Goal: Information Seeking & Learning: Check status

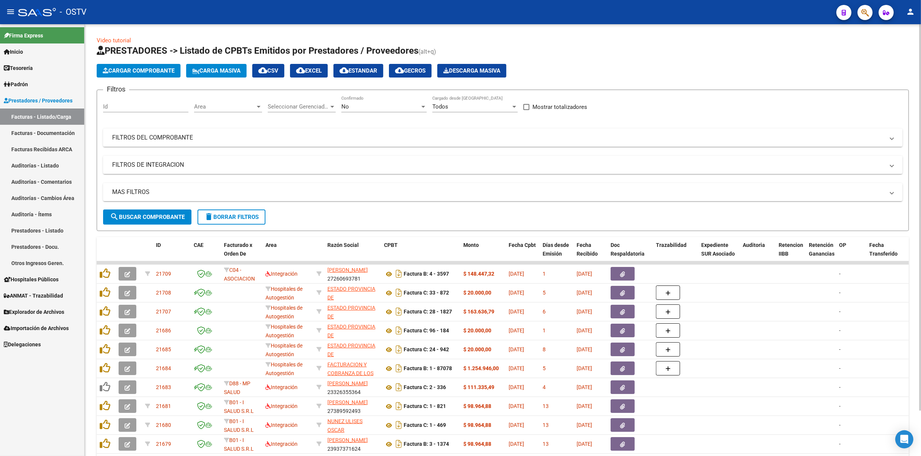
click at [375, 108] on div "No" at bounding box center [380, 106] width 79 height 7
click at [374, 73] on span "Todos" at bounding box center [383, 71] width 85 height 17
click at [156, 211] on button "search Buscar Comprobante" at bounding box center [147, 216] width 88 height 15
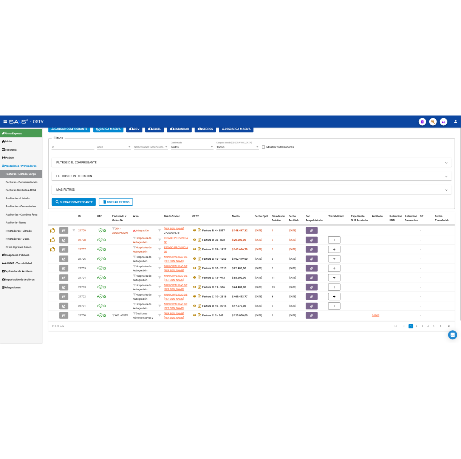
scroll to position [50, 0]
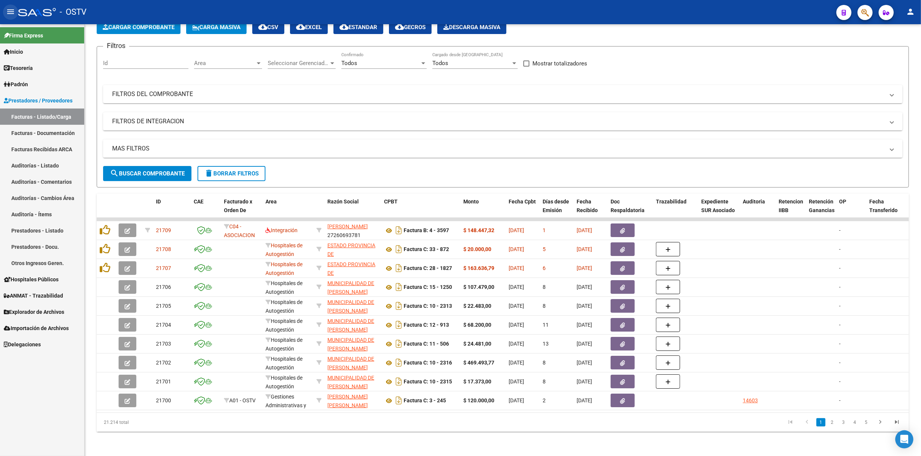
click at [3, 10] on button "menu" at bounding box center [10, 12] width 15 height 15
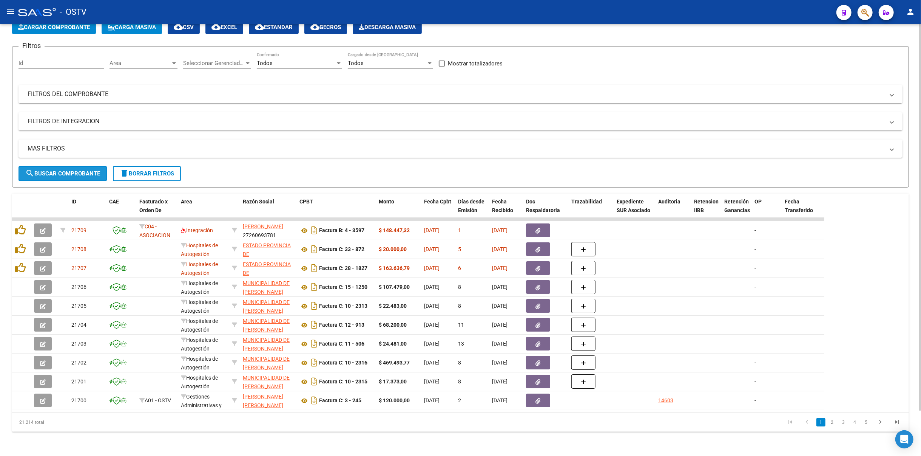
click at [59, 172] on button "search Buscar Comprobante" at bounding box center [63, 173] width 88 height 15
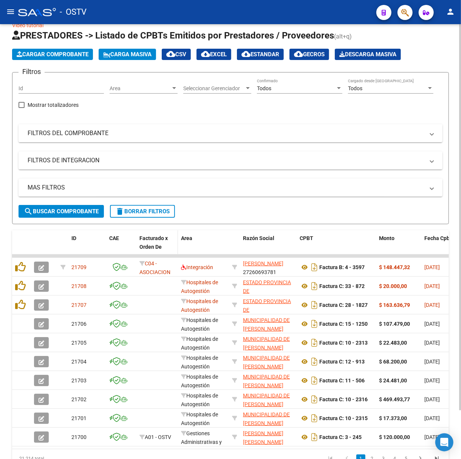
scroll to position [0, 0]
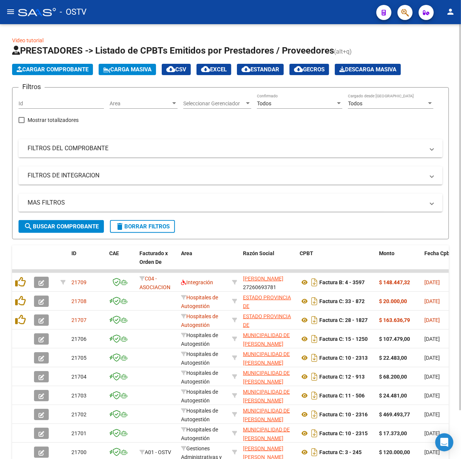
click at [141, 142] on mat-expansion-panel-header "FILTROS DEL COMPROBANTE" at bounding box center [231, 148] width 424 height 18
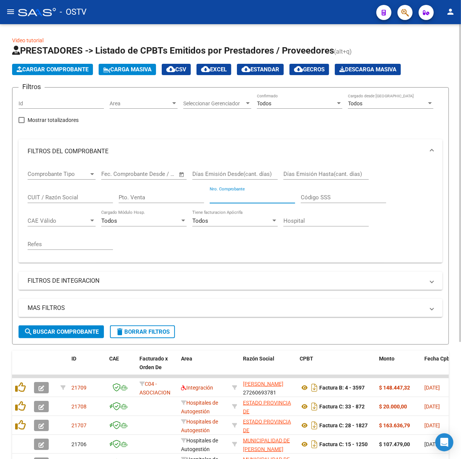
click at [248, 194] on input "Nro. Comprobante" at bounding box center [252, 197] width 85 height 7
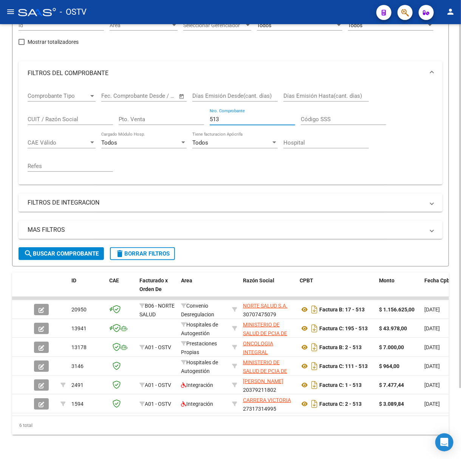
drag, startPoint x: 233, startPoint y: 108, endPoint x: 98, endPoint y: 111, distance: 135.3
click at [98, 111] on div "Comprobante Tipo Comprobante Tipo Fecha inicio – Fecha fin Fec. Comprobante Des…" at bounding box center [231, 131] width 406 height 93
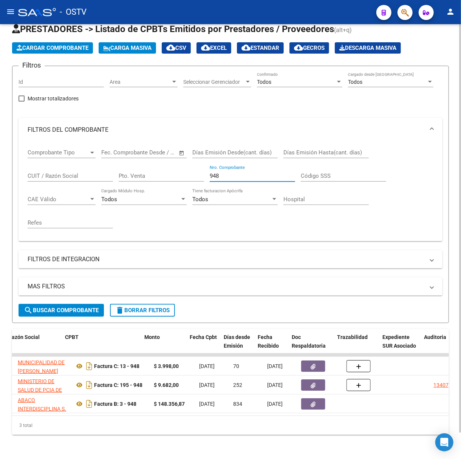
scroll to position [0, 236]
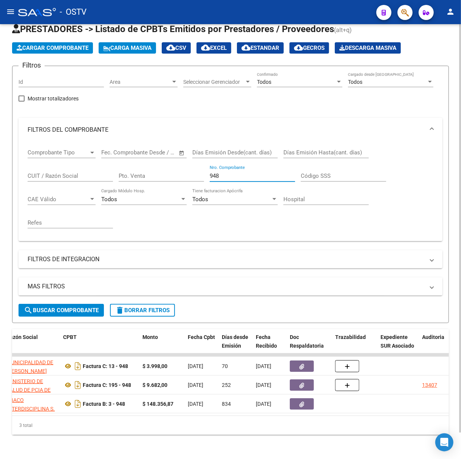
drag, startPoint x: 257, startPoint y: 165, endPoint x: 76, endPoint y: 190, distance: 183.5
click at [76, 190] on div "Comprobante Tipo Comprobante Tipo Fecha inicio – Fecha fin Fec. Comprobante Des…" at bounding box center [231, 188] width 406 height 93
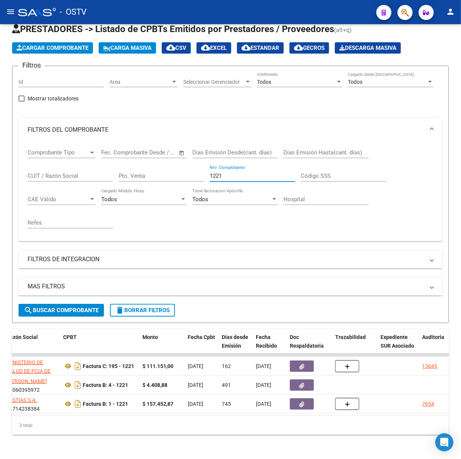
type input "1221"
click at [3, 6] on mat-toolbar "menu - OSTV person" at bounding box center [230, 12] width 461 height 24
click at [14, 12] on mat-icon "menu" at bounding box center [10, 11] width 9 height 9
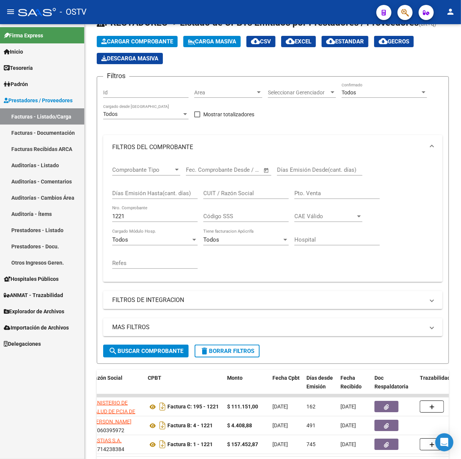
click at [40, 78] on link "Padrón" at bounding box center [42, 84] width 84 height 16
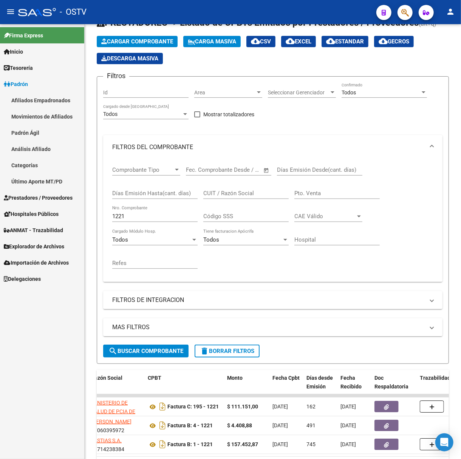
click at [33, 87] on link "Padrón" at bounding box center [42, 84] width 84 height 16
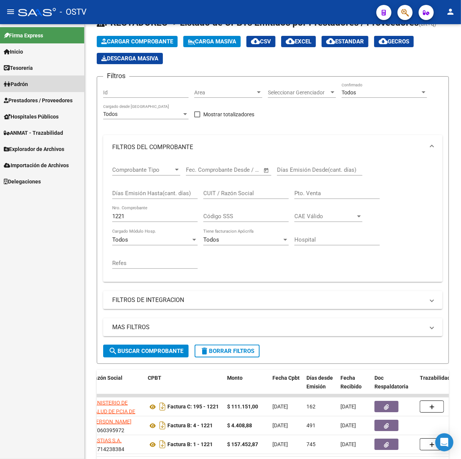
click at [37, 97] on link "Afiliados Empadronados" at bounding box center [42, 100] width 84 height 16
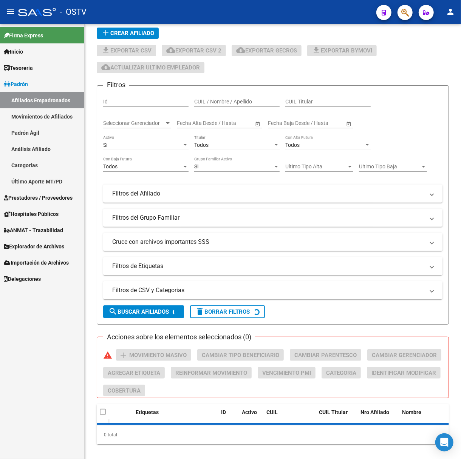
click at [10, 11] on mat-icon "menu" at bounding box center [10, 11] width 9 height 9
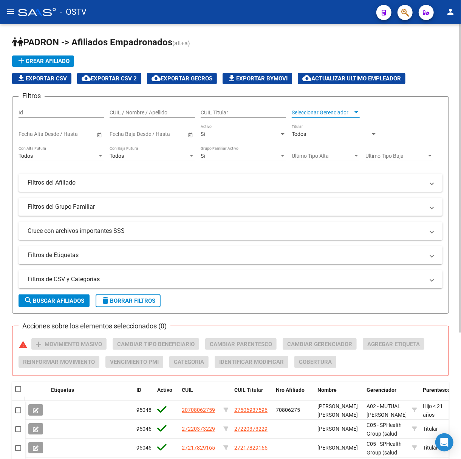
click at [315, 115] on span "Seleccionar Gerenciador" at bounding box center [322, 113] width 61 height 6
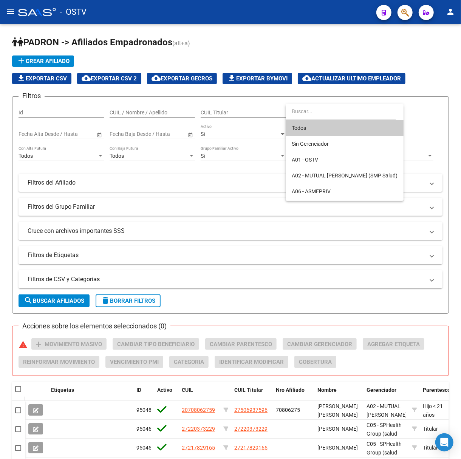
click at [236, 112] on div at bounding box center [230, 229] width 461 height 459
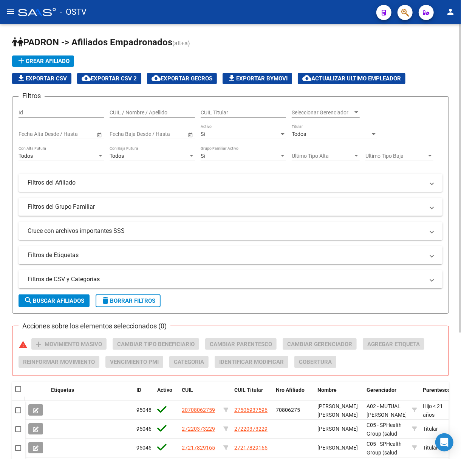
click at [109, 179] on mat-panel-title "Filtros del Afiliado" at bounding box center [226, 183] width 397 height 8
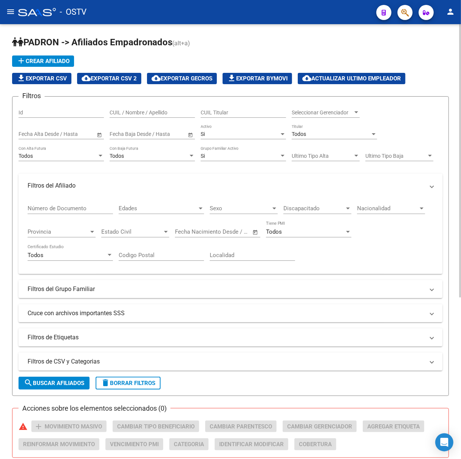
click at [109, 178] on mat-expansion-panel-header "Filtros del Afiliado" at bounding box center [231, 186] width 424 height 24
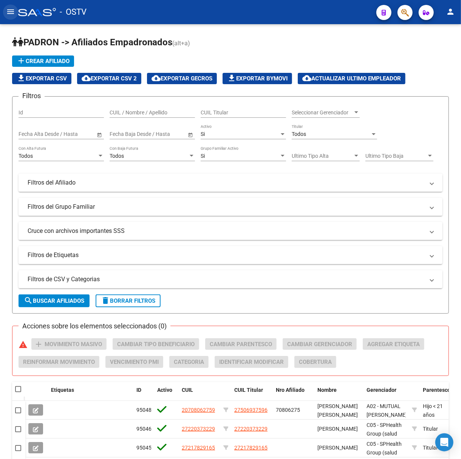
click at [8, 14] on mat-icon "menu" at bounding box center [10, 11] width 9 height 9
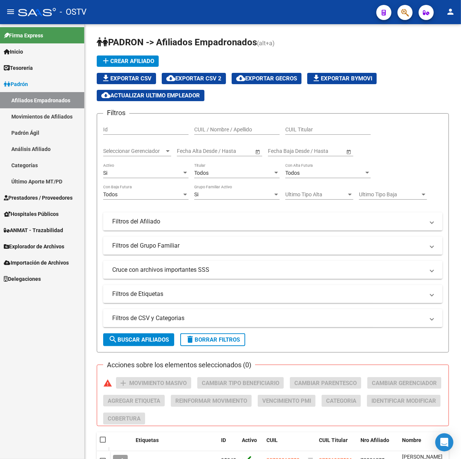
click at [17, 60] on link "Tesorería" at bounding box center [42, 68] width 84 height 16
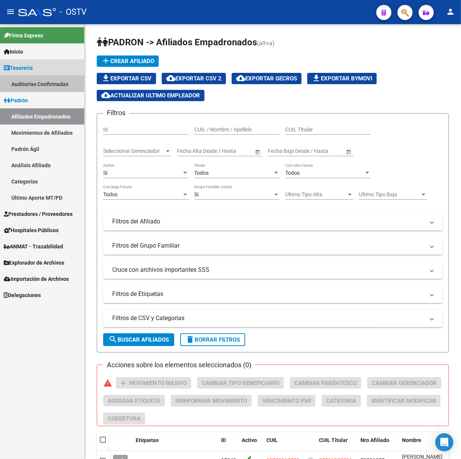
click at [33, 76] on link "Auditorías Confirmadas" at bounding box center [42, 84] width 84 height 16
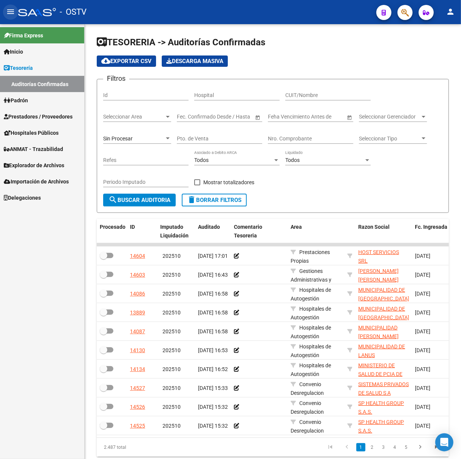
click at [17, 10] on button "menu" at bounding box center [10, 12] width 15 height 15
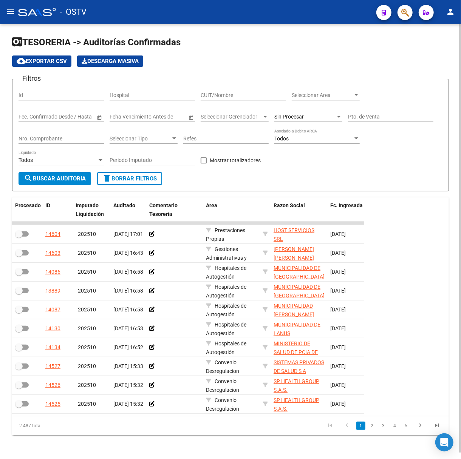
click at [283, 124] on div "Sin Procesar" at bounding box center [308, 118] width 68 height 22
click at [286, 118] on span "Sin Procesar" at bounding box center [288, 117] width 29 height 6
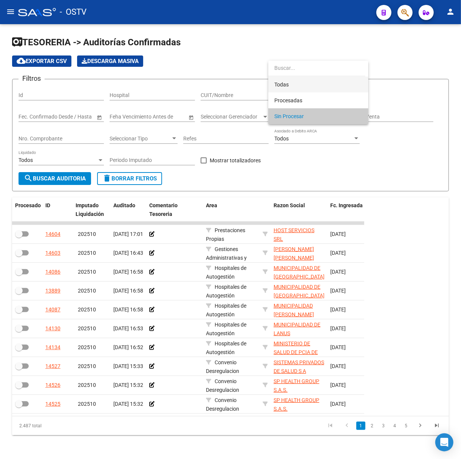
click at [289, 79] on span "Todas" at bounding box center [318, 85] width 88 height 16
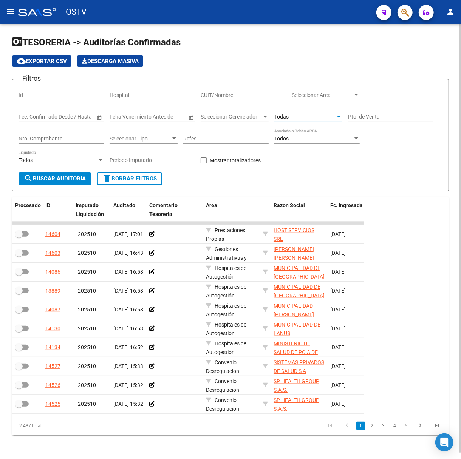
click at [362, 116] on input "Pto. de Venta" at bounding box center [390, 117] width 85 height 6
type input "195"
click at [39, 140] on input "Nro. Comprobante" at bounding box center [61, 139] width 85 height 6
type input "513"
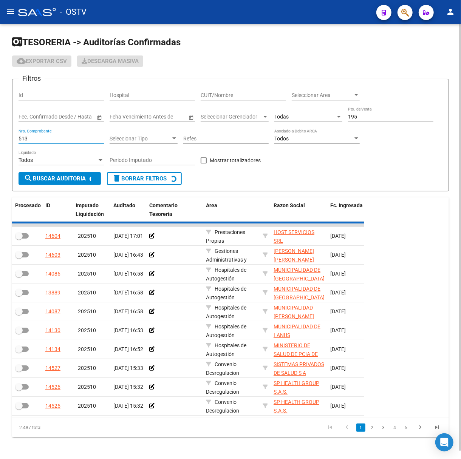
checkbox input "true"
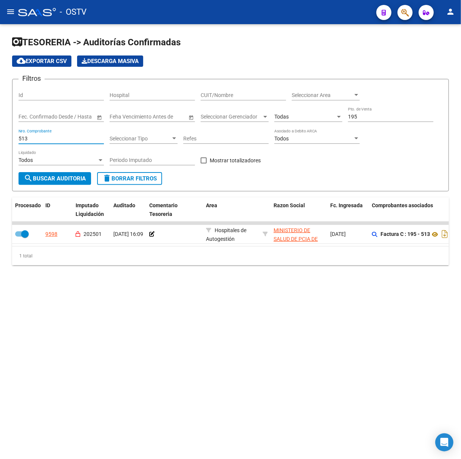
drag, startPoint x: 33, startPoint y: 137, endPoint x: -2, endPoint y: 137, distance: 34.8
click at [0, 137] on html "menu - OSTV person Firma Express Inicio Calendario SSS Instructivos Contacto OS…" at bounding box center [230, 229] width 461 height 459
type input "9"
type input "1221"
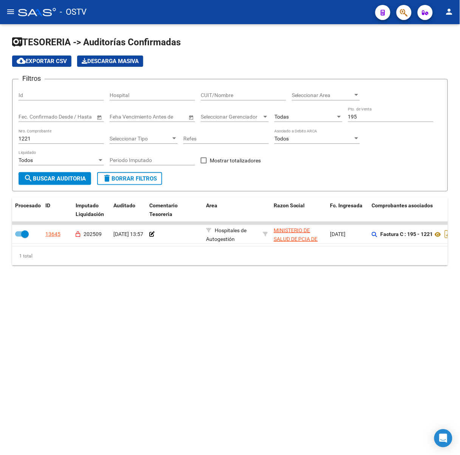
drag, startPoint x: 398, startPoint y: 118, endPoint x: 218, endPoint y: 119, distance: 180.2
click at [218, 119] on div "Filtros Id Hospital CUIT/Nombre Seleccionar Area Seleccionar Area Fecha inicio …" at bounding box center [230, 128] width 423 height 87
drag, startPoint x: 75, startPoint y: 137, endPoint x: -17, endPoint y: 129, distance: 92.1
click at [0, 129] on html "menu - OSTV person Firma Express Inicio Calendario SSS Instructivos Contacto OS…" at bounding box center [230, 227] width 460 height 455
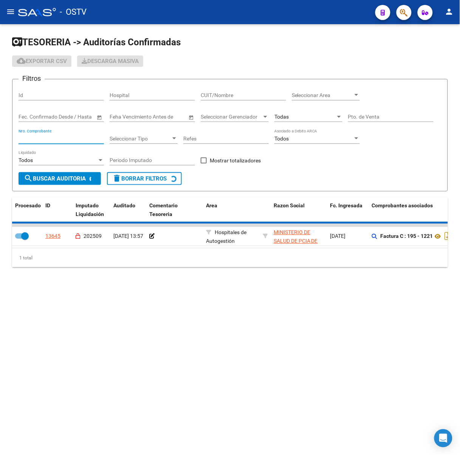
checkbox input "false"
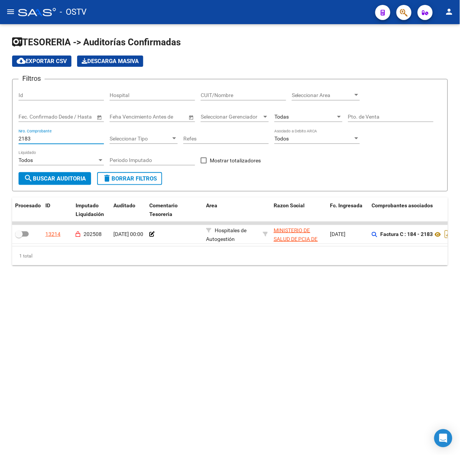
drag, startPoint x: 52, startPoint y: 138, endPoint x: -53, endPoint y: 129, distance: 105.4
click at [0, 129] on html "menu - OSTV person Firma Express Inicio Calendario SSS Instructivos Contacto OS…" at bounding box center [230, 227] width 460 height 455
drag, startPoint x: 46, startPoint y: 135, endPoint x: -3, endPoint y: 133, distance: 49.1
click at [0, 133] on html "menu - OSTV person Firma Express Inicio Calendario SSS Instructivos Contacto OS…" at bounding box center [230, 227] width 460 height 455
type input "2367"
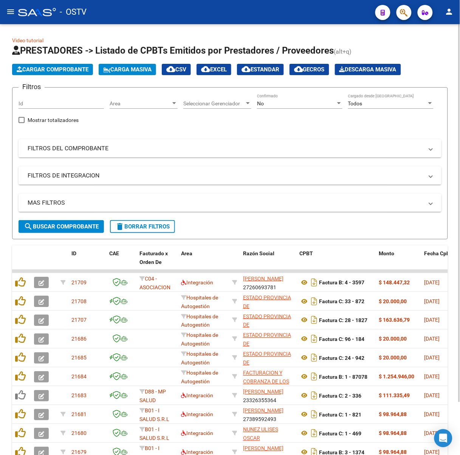
click at [294, 102] on div "No" at bounding box center [296, 103] width 79 height 6
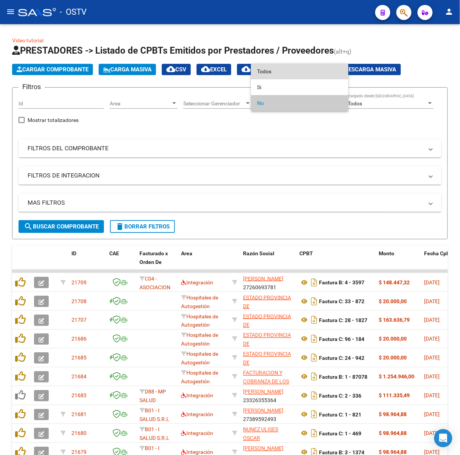
click at [294, 72] on span "Todos" at bounding box center [299, 71] width 85 height 16
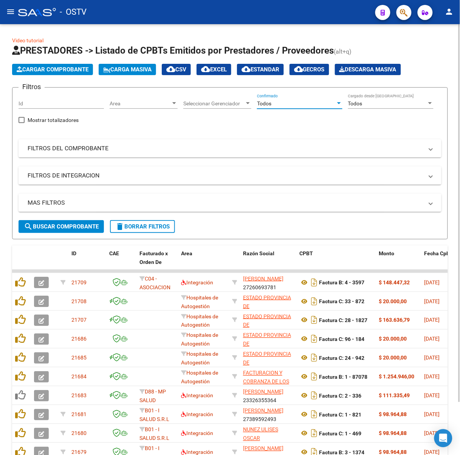
click at [77, 228] on span "search Buscar Comprobante" at bounding box center [61, 226] width 75 height 7
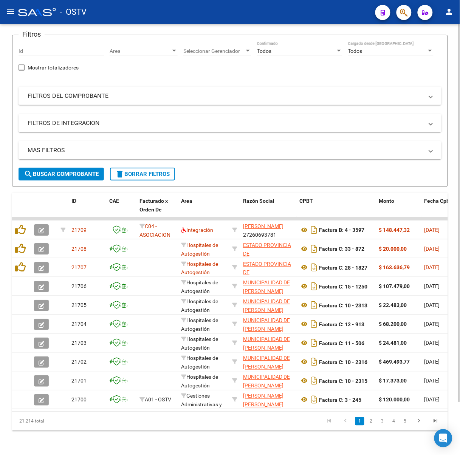
scroll to position [60, 0]
click at [370, 424] on link "2" at bounding box center [370, 421] width 9 height 8
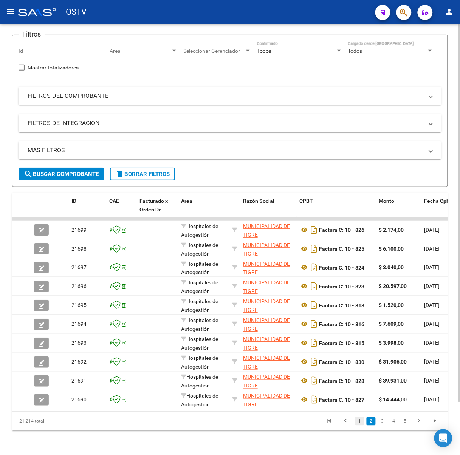
click at [358, 423] on link "1" at bounding box center [359, 421] width 9 height 8
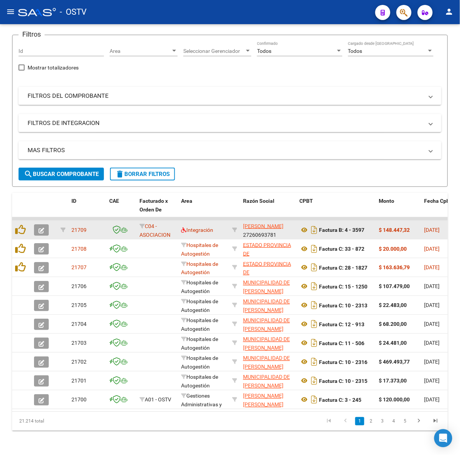
scroll to position [0, 0]
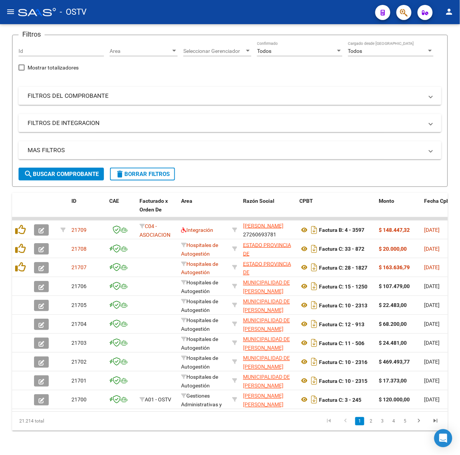
click at [137, 61] on div "Filtros Id Area Area Seleccionar Gerenciador Seleccionar Gerenciador Todos Conf…" at bounding box center [230, 104] width 423 height 127
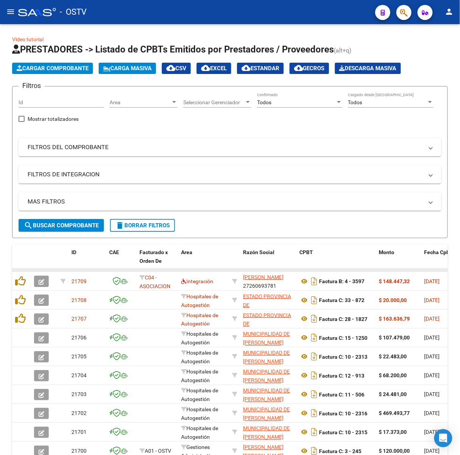
scroll to position [0, 0]
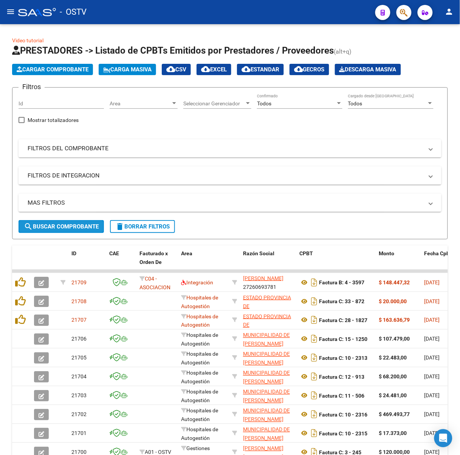
click at [91, 226] on span "search Buscar Comprobante" at bounding box center [61, 226] width 75 height 7
click at [252, 149] on mat-panel-title "FILTROS DEL COMPROBANTE" at bounding box center [225, 148] width 395 height 8
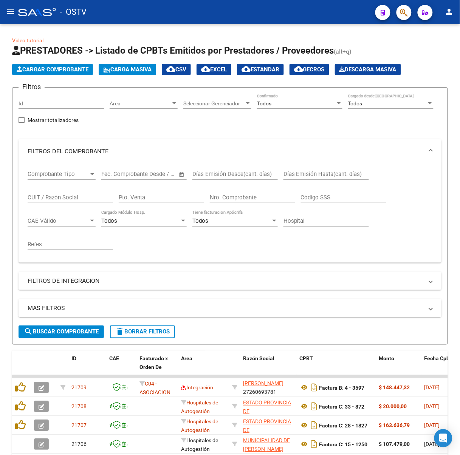
click at [252, 149] on mat-panel-title "FILTROS DEL COMPROBANTE" at bounding box center [225, 151] width 395 height 8
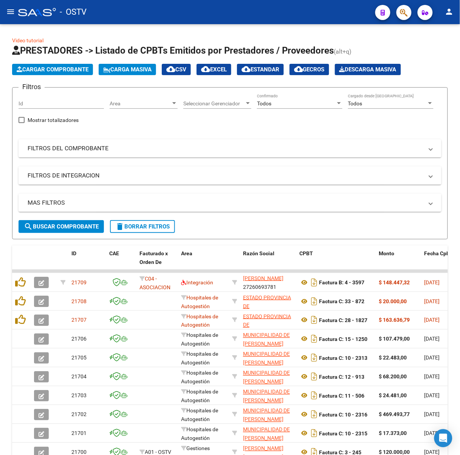
click at [274, 123] on div "Filtros Id Area Area Seleccionar Gerenciador Seleccionar Gerenciador Todos Conf…" at bounding box center [230, 157] width 423 height 127
click at [269, 141] on mat-expansion-panel-header "FILTROS DEL COMPROBANTE" at bounding box center [230, 148] width 423 height 18
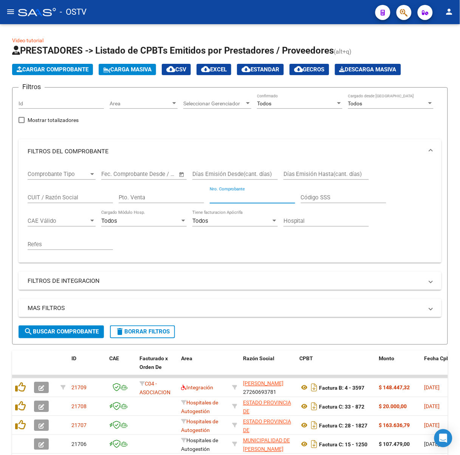
click at [262, 197] on input "Nro. Comprobante" at bounding box center [252, 197] width 85 height 7
click at [392, 140] on mat-expansion-panel-header "FILTROS DEL COMPROBANTE" at bounding box center [230, 151] width 423 height 24
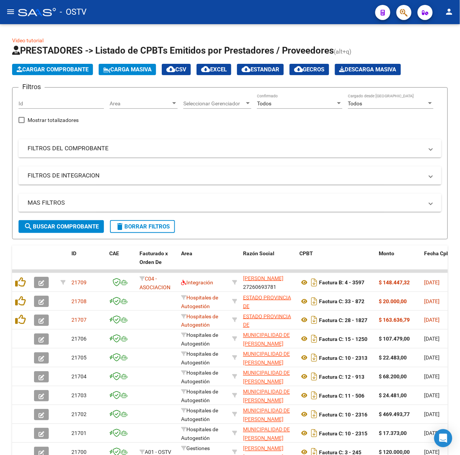
click at [392, 140] on mat-expansion-panel-header "FILTROS DEL COMPROBANTE" at bounding box center [230, 148] width 423 height 18
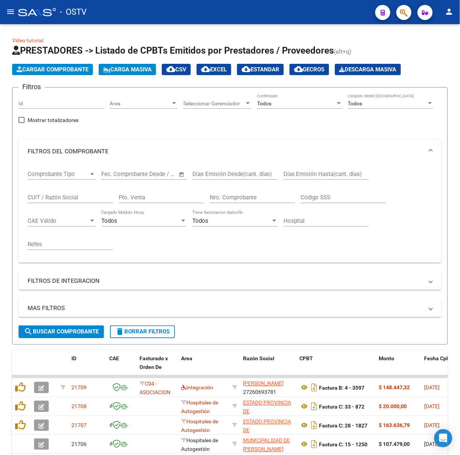
click at [247, 190] on div "Nro. Comprobante" at bounding box center [252, 195] width 85 height 16
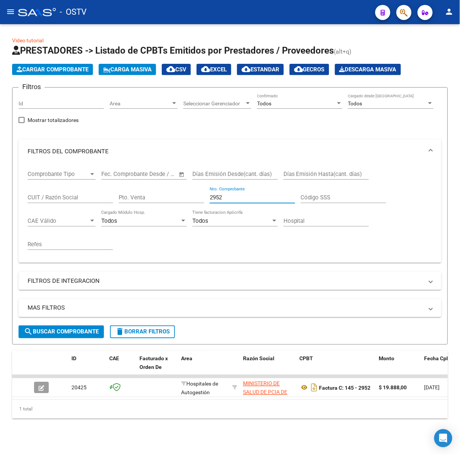
type input "2952"
click at [11, 12] on mat-icon "menu" at bounding box center [10, 11] width 9 height 9
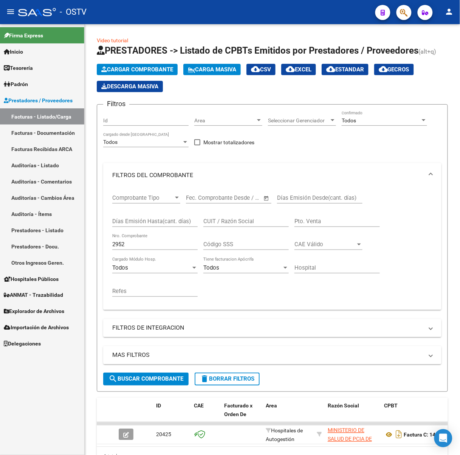
click at [39, 64] on link "Tesorería" at bounding box center [42, 68] width 84 height 16
click at [29, 68] on span "Tesorería" at bounding box center [18, 68] width 29 height 8
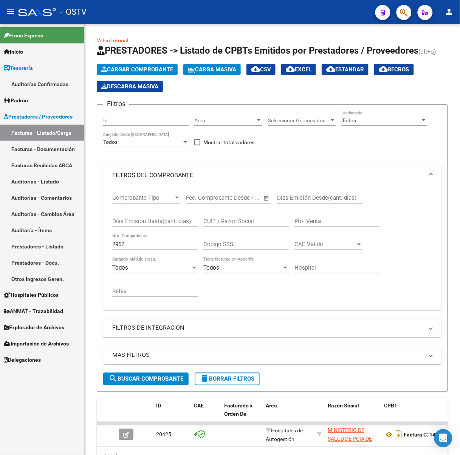
click at [46, 81] on link "Auditorías Confirmadas" at bounding box center [42, 84] width 84 height 16
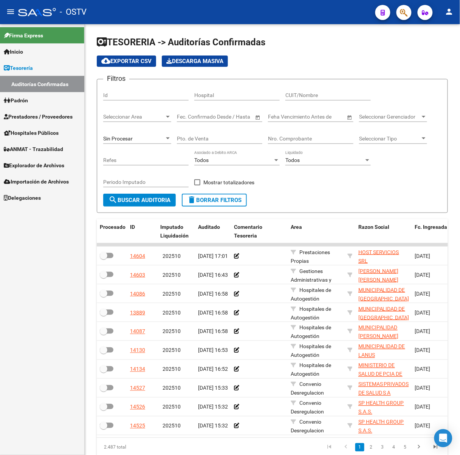
click at [6, 8] on mat-icon "menu" at bounding box center [10, 11] width 9 height 9
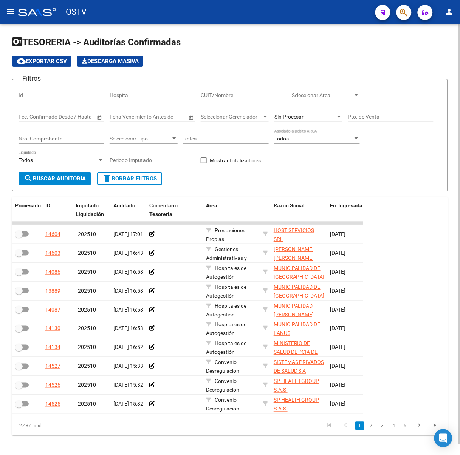
click at [295, 108] on div "Sin Procesar" at bounding box center [308, 114] width 68 height 15
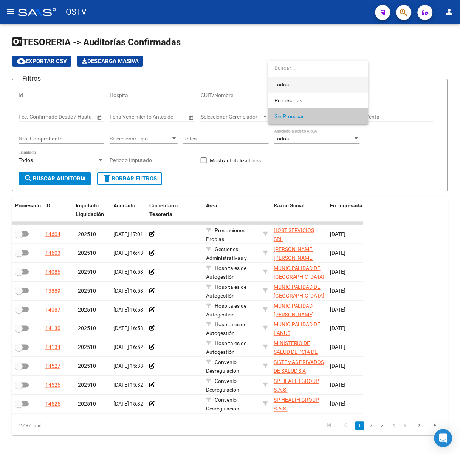
click at [296, 82] on span "Todas" at bounding box center [318, 85] width 88 height 16
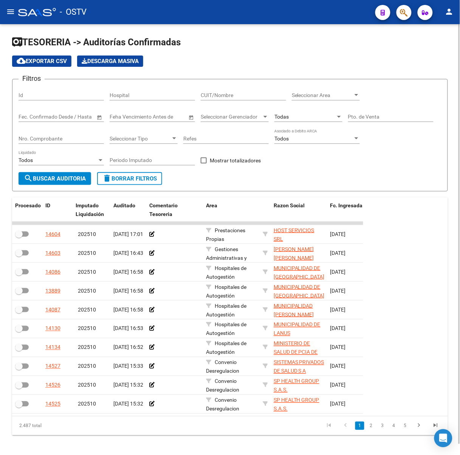
click at [76, 133] on div "Nro. Comprobante" at bounding box center [61, 136] width 85 height 15
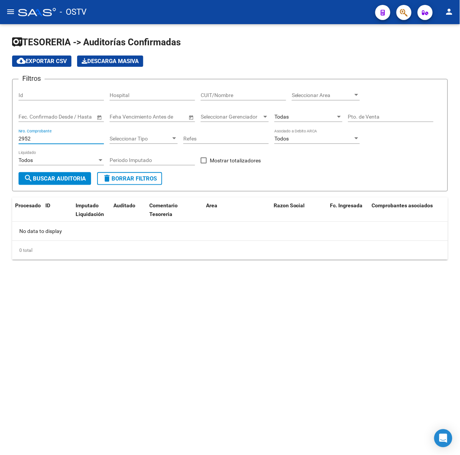
type input "2952"
click at [194, 53] on app-list-header "TESORERIA -> Auditorías Confirmadas cloud_download Exportar CSV Descarga Masiva…" at bounding box center [230, 113] width 436 height 155
click at [178, 428] on mat-sidenav-content "TESORERIA -> Auditorías Confirmadas cloud_download Exportar CSV Descarga Masiva…" at bounding box center [230, 239] width 460 height 431
click at [253, 340] on mat-sidenav-content "TESORERIA -> Auditorías Confirmadas cloud_download Exportar CSV Descarga Masiva…" at bounding box center [230, 239] width 460 height 431
drag, startPoint x: 46, startPoint y: 135, endPoint x: -120, endPoint y: 122, distance: 167.5
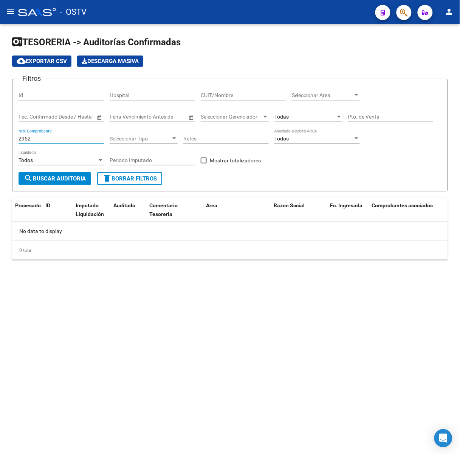
click at [0, 122] on html "menu - OSTV person Firma Express Inicio Calendario SSS Instructivos Contacto OS…" at bounding box center [230, 227] width 460 height 455
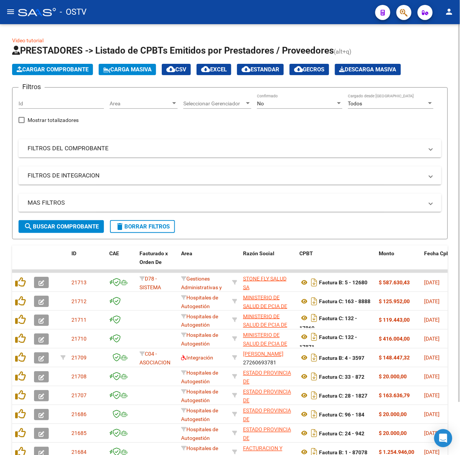
click at [288, 108] on div "No Confirmado" at bounding box center [299, 105] width 85 height 22
click at [298, 99] on div "No Confirmado" at bounding box center [299, 101] width 85 height 15
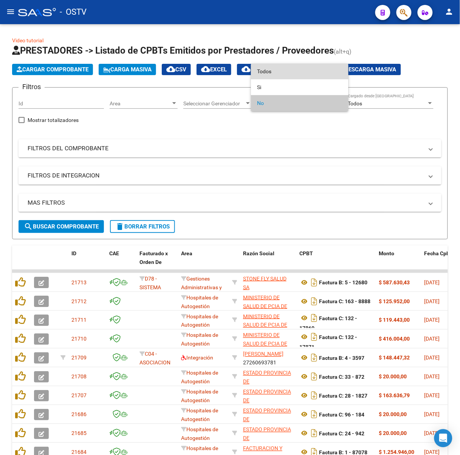
click at [301, 72] on span "Todos" at bounding box center [299, 71] width 85 height 16
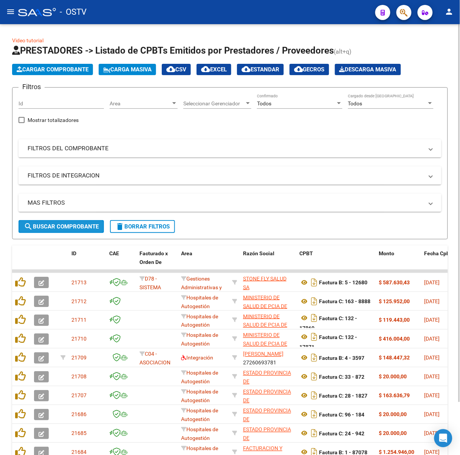
click at [69, 223] on span "search Buscar Comprobante" at bounding box center [61, 226] width 75 height 7
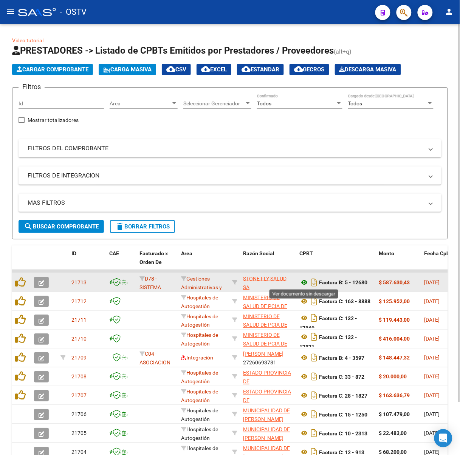
click at [305, 281] on icon at bounding box center [305, 282] width 10 height 9
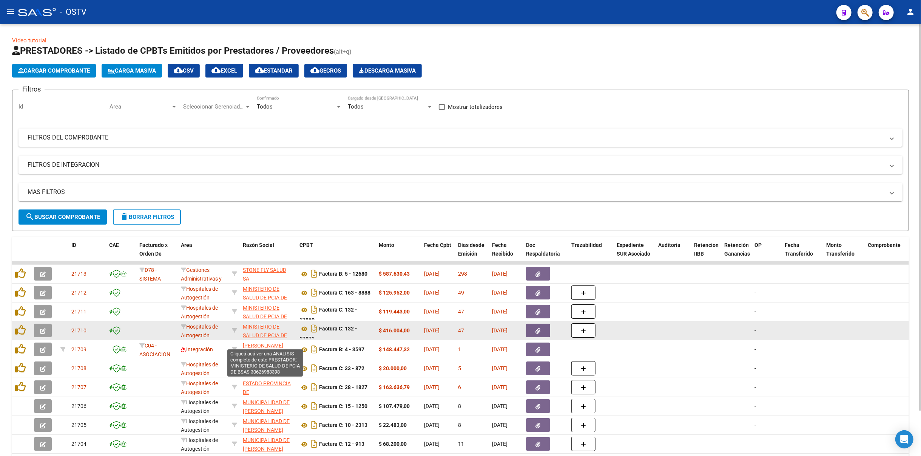
click at [256, 323] on span "MINISTERIO DE SALUD DE PCIA DE BSAS" at bounding box center [265, 334] width 44 height 23
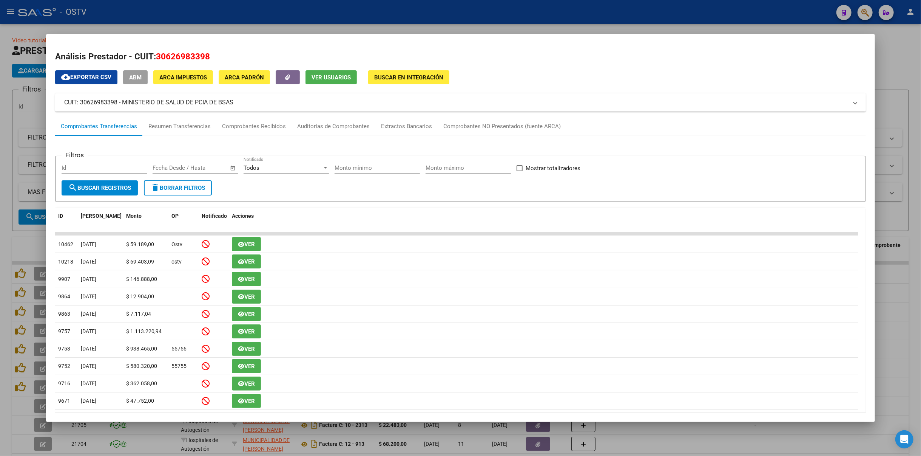
drag, startPoint x: 247, startPoint y: 101, endPoint x: 124, endPoint y: 100, distance: 123.9
click at [124, 100] on mat-panel-title "CUIT: 30626983398 - MINISTERIO DE SALUD DE PCIA DE BSAS" at bounding box center [456, 102] width 784 height 9
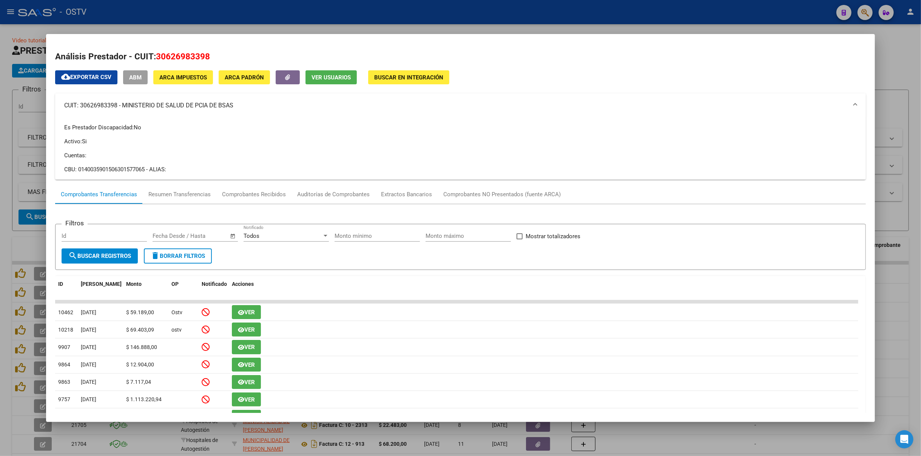
copy mat-panel-title "MINISTERIO DE SALUD DE PCIA DE BSAS"
click at [322, 447] on div at bounding box center [460, 228] width 921 height 456
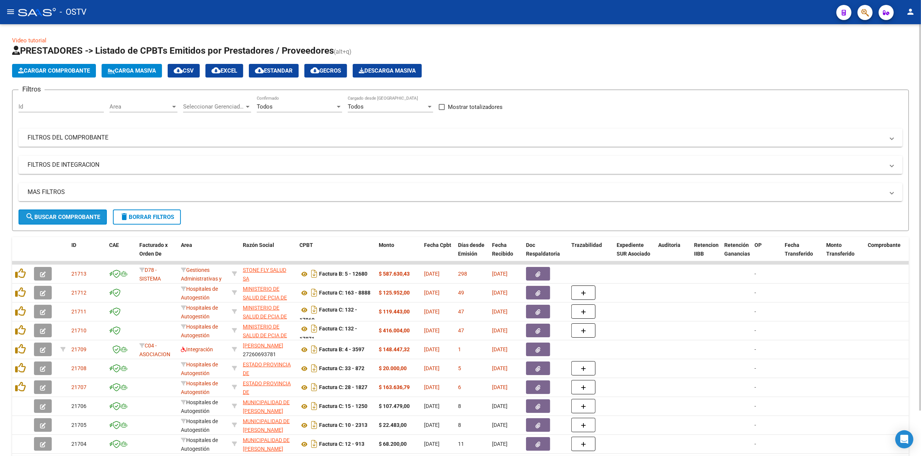
click at [88, 215] on span "search Buscar Comprobante" at bounding box center [62, 216] width 75 height 7
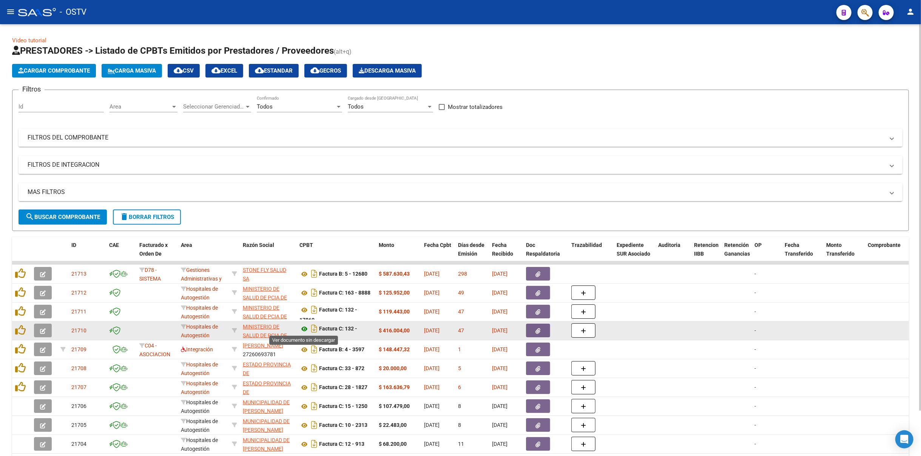
click at [306, 327] on icon at bounding box center [305, 328] width 10 height 9
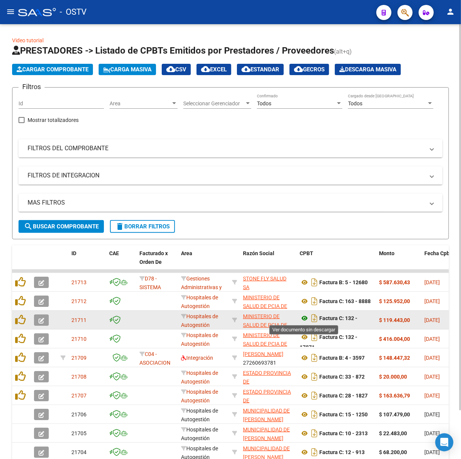
click at [305, 317] on icon at bounding box center [305, 318] width 10 height 9
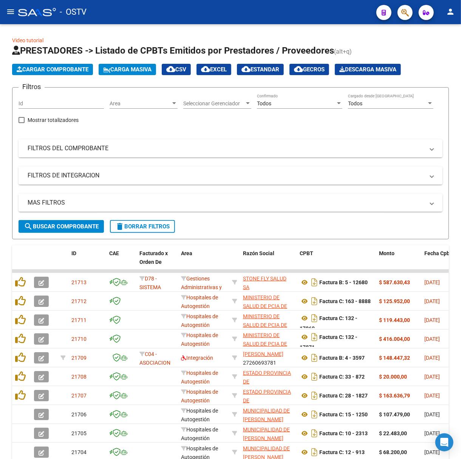
click at [15, 17] on button "menu" at bounding box center [10, 12] width 15 height 15
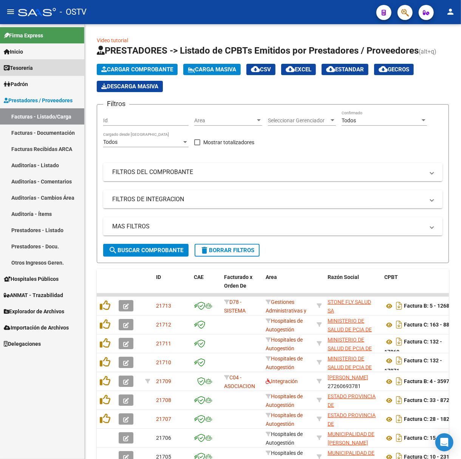
click at [32, 67] on span "Tesorería" at bounding box center [18, 68] width 29 height 8
click at [38, 67] on link "Tesorería" at bounding box center [42, 68] width 84 height 16
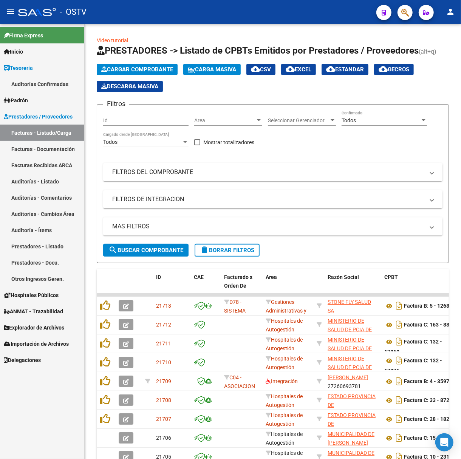
click at [38, 81] on link "Auditorías Confirmadas" at bounding box center [42, 84] width 84 height 16
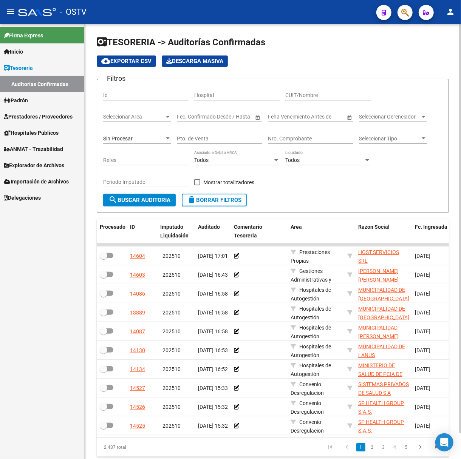
drag, startPoint x: 15, startPoint y: 9, endPoint x: 83, endPoint y: 66, distance: 88.7
click at [15, 9] on button "menu" at bounding box center [10, 12] width 15 height 15
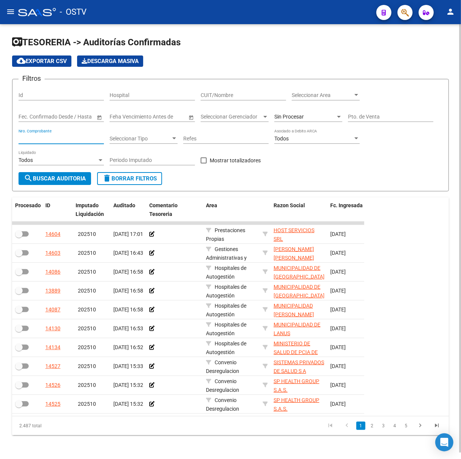
click at [81, 136] on input "Nro. Comprobante" at bounding box center [61, 139] width 85 height 6
click at [312, 112] on div "Sin Procesar" at bounding box center [308, 114] width 68 height 15
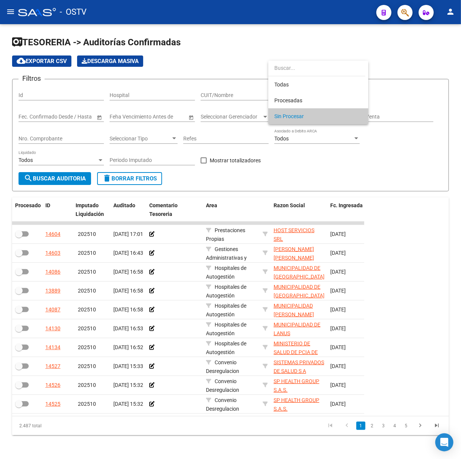
click at [303, 74] on input "dropdown search" at bounding box center [316, 68] width 97 height 16
click at [306, 80] on span "Todas" at bounding box center [318, 85] width 88 height 16
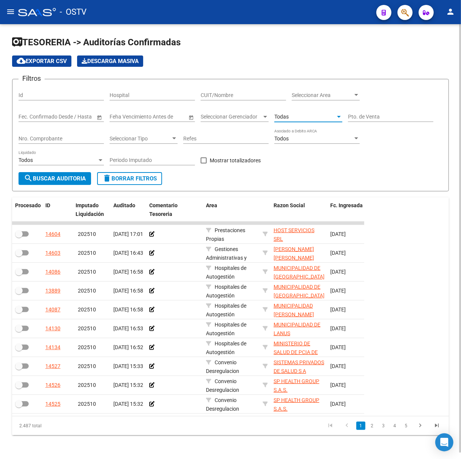
click at [392, 114] on input "Pto. de Venta" at bounding box center [390, 117] width 85 height 6
click at [97, 133] on div "Nro. Comprobante" at bounding box center [61, 136] width 85 height 15
click at [77, 175] on span "search Buscar Auditoria" at bounding box center [55, 178] width 62 height 7
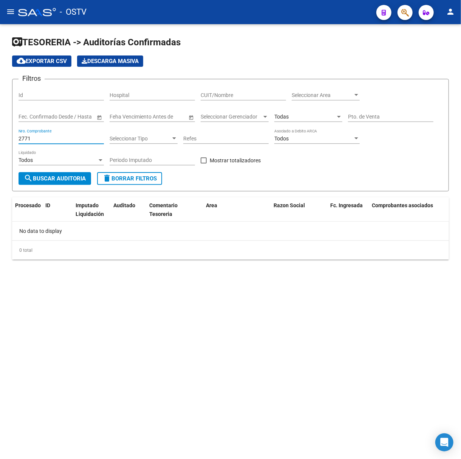
drag, startPoint x: 61, startPoint y: 137, endPoint x: -83, endPoint y: 133, distance: 144.0
click at [0, 133] on html "menu - OSTV person Firma Express Inicio Calendario SSS Instructivos Contacto OS…" at bounding box center [230, 229] width 461 height 459
type input "2"
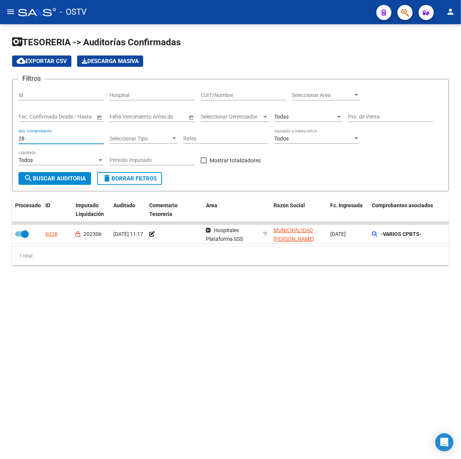
type input "2"
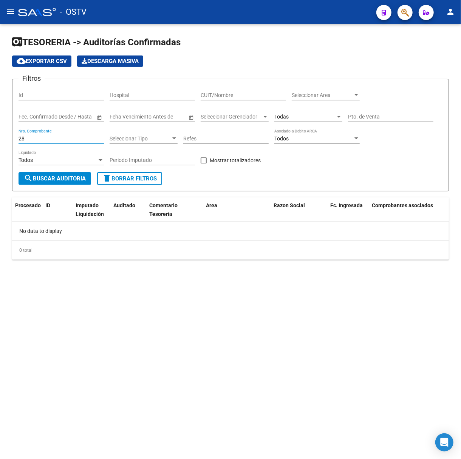
type input "2"
type input "2888"
click at [10, 12] on mat-icon "menu" at bounding box center [10, 11] width 9 height 9
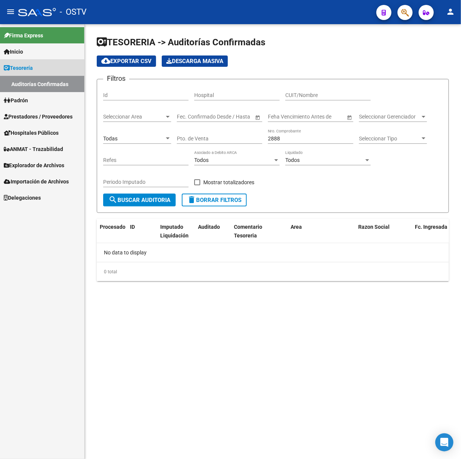
click at [49, 60] on link "Tesorería" at bounding box center [42, 68] width 84 height 16
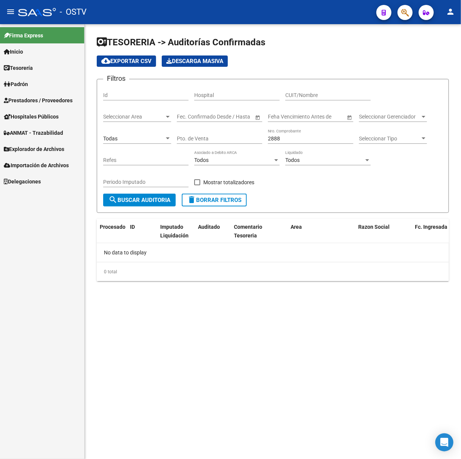
click at [36, 96] on span "Prestadores / Proveedores" at bounding box center [38, 100] width 69 height 8
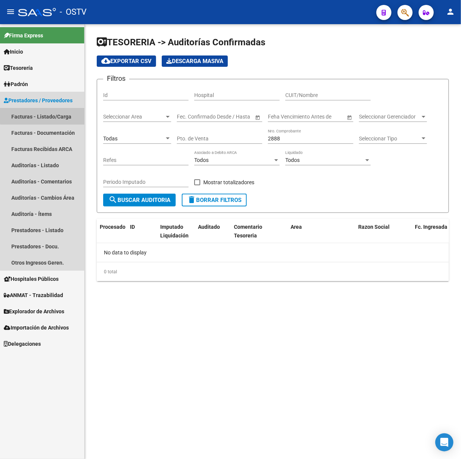
click at [54, 113] on link "Facturas - Listado/Carga" at bounding box center [42, 116] width 84 height 16
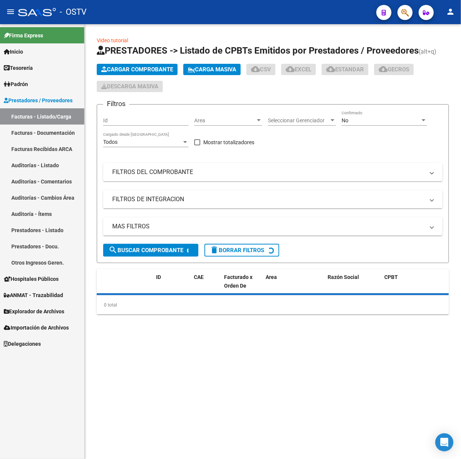
click at [6, 9] on mat-icon "menu" at bounding box center [10, 11] width 9 height 9
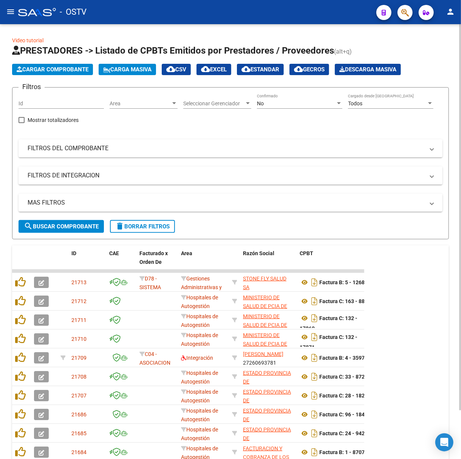
click at [271, 100] on div "No" at bounding box center [296, 103] width 79 height 6
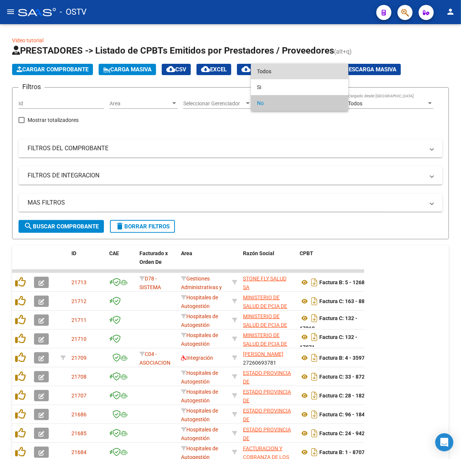
click at [272, 71] on span "Todos" at bounding box center [299, 71] width 85 height 16
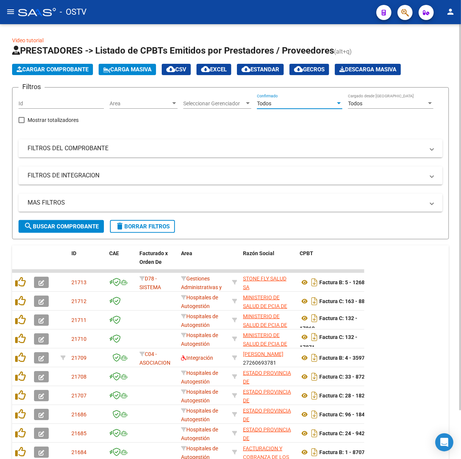
click at [84, 145] on mat-panel-title "FILTROS DEL COMPROBANTE" at bounding box center [226, 148] width 397 height 8
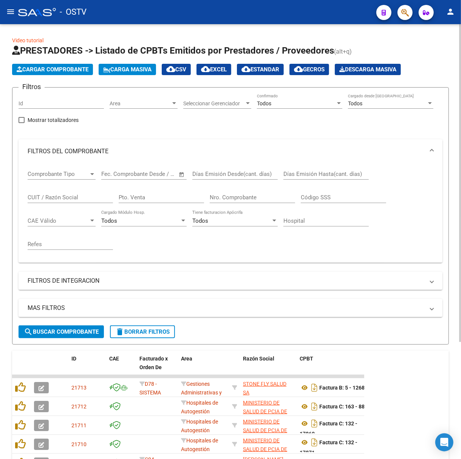
click at [222, 196] on input "Nro. Comprobante" at bounding box center [252, 197] width 85 height 7
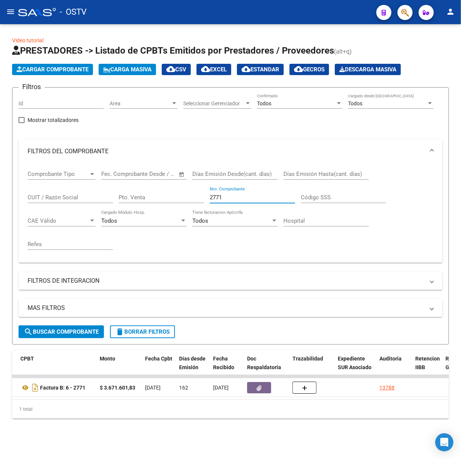
scroll to position [0, 488]
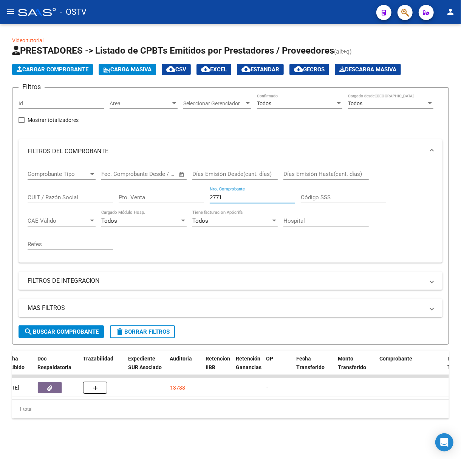
drag, startPoint x: 237, startPoint y: 195, endPoint x: 142, endPoint y: 188, distance: 95.8
click at [142, 188] on div "Comprobante Tipo Comprobante Tipo Fecha inicio – Fecha fin Fec. Comprobante Des…" at bounding box center [231, 210] width 406 height 93
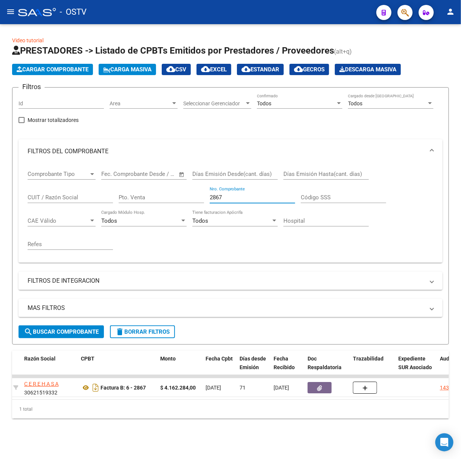
scroll to position [0, 408]
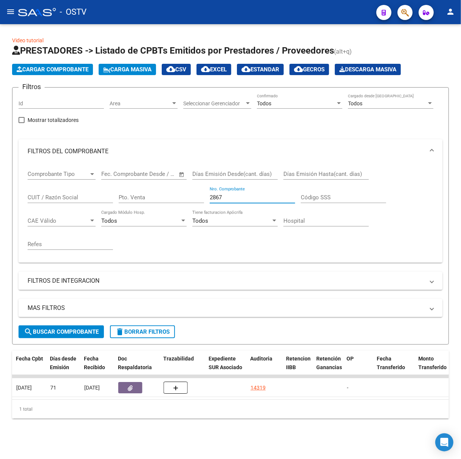
drag, startPoint x: 224, startPoint y: 199, endPoint x: 216, endPoint y: 195, distance: 9.0
click at [216, 195] on input "2867" at bounding box center [252, 197] width 85 height 7
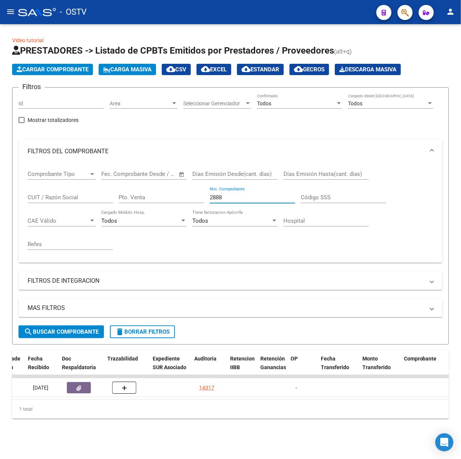
scroll to position [0, 464]
type input "2888"
